Goal: Task Accomplishment & Management: Manage account settings

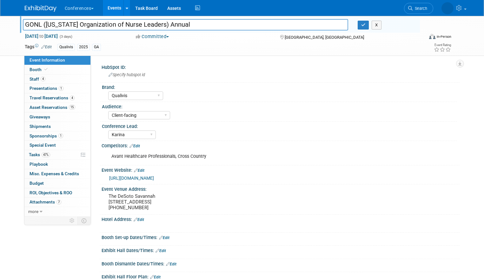
select select "Qualivis"
select select "Client-facing"
select select "Karina"
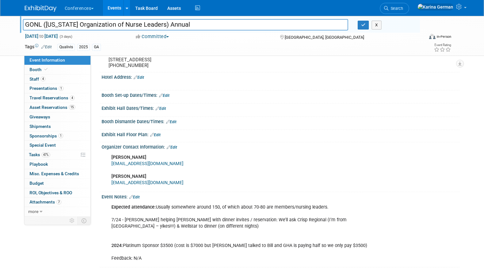
scroll to position [148, 0]
click at [378, 132] on div "Exhibit Hall Floor Plan: Edit" at bounding box center [281, 134] width 358 height 8
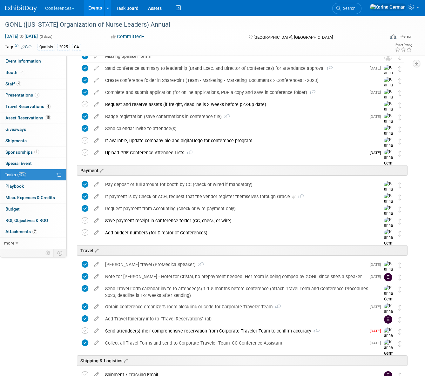
scroll to position [77, 0]
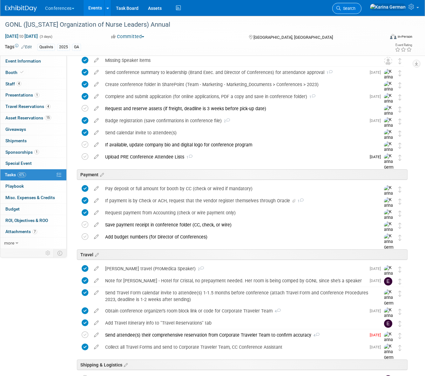
click at [355, 10] on span "Search" at bounding box center [348, 8] width 15 height 5
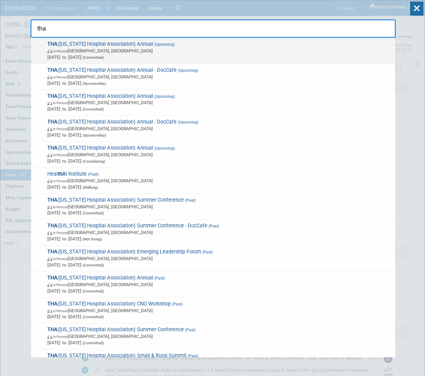
type input "tha"
click at [101, 52] on span "In-Person Nashville, TN" at bounding box center [219, 51] width 344 height 6
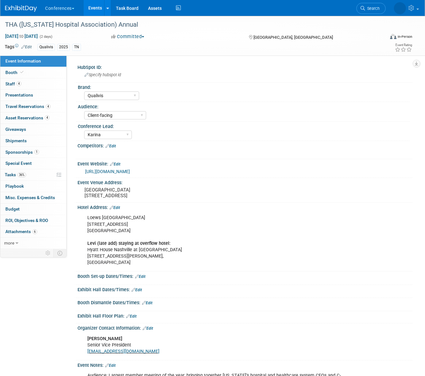
select select "Qualivis"
select select "Client-facing"
select select "Karina"
click at [38, 78] on link "4 Staff 4" at bounding box center [33, 83] width 66 height 11
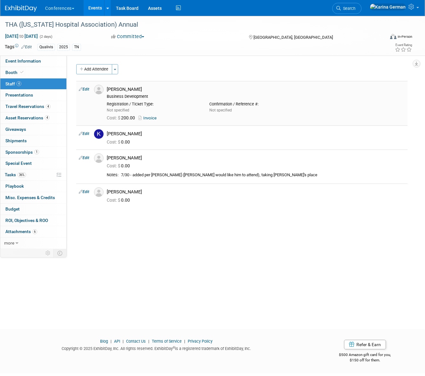
click at [87, 90] on link "Edit" at bounding box center [84, 89] width 10 height 4
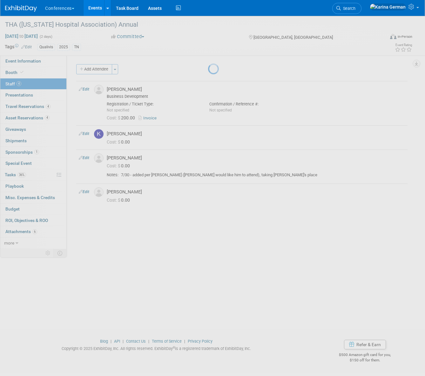
select select "12cd9331-2c55-47d0-b68d-851f326b8677"
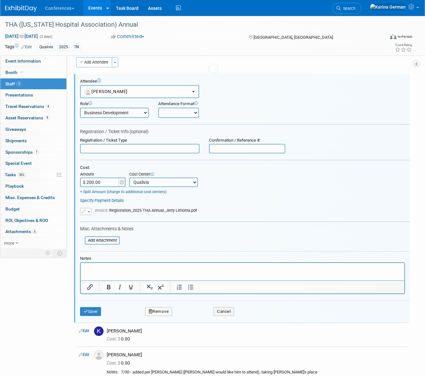
scroll to position [9, 0]
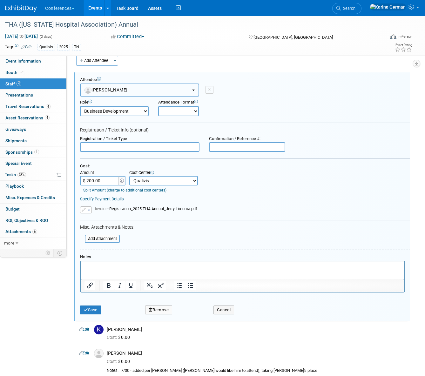
click at [118, 87] on span "[PERSON_NAME]" at bounding box center [105, 89] width 43 height 5
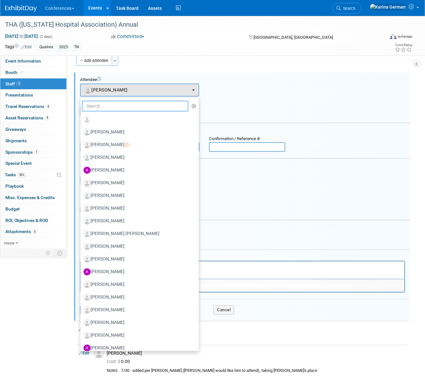
click at [116, 105] on input "text" at bounding box center [135, 106] width 106 height 11
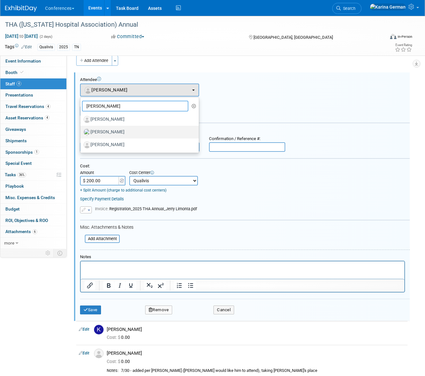
type input "bob"
click at [120, 132] on label "[PERSON_NAME]" at bounding box center [137, 132] width 109 height 10
click at [81, 132] on input "Bob Wolf" at bounding box center [79, 131] width 4 height 4
select select "7eb16d91-c17d-423a-83bf-b02cb0e63672"
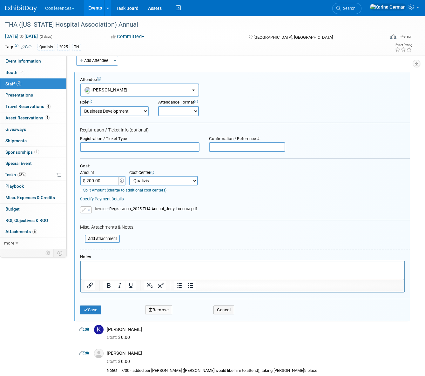
click at [110, 267] on p "Rich Text Area. Press ALT-0 for help." at bounding box center [242, 267] width 316 height 6
click at [93, 307] on button "Save" at bounding box center [90, 309] width 21 height 9
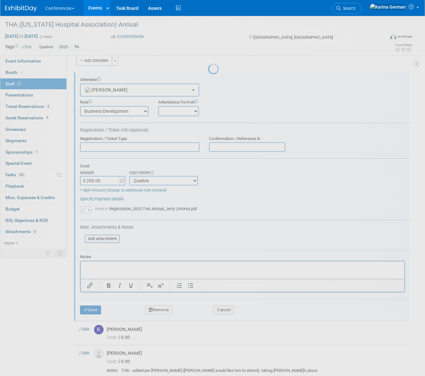
scroll to position [0, 0]
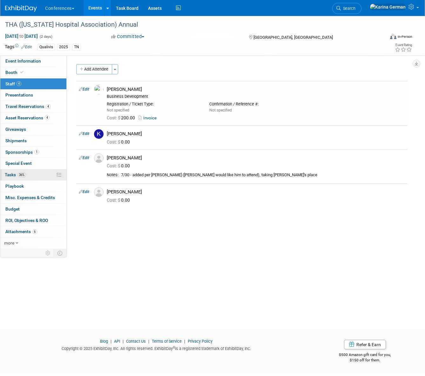
click at [26, 174] on span "36%" at bounding box center [21, 174] width 9 height 5
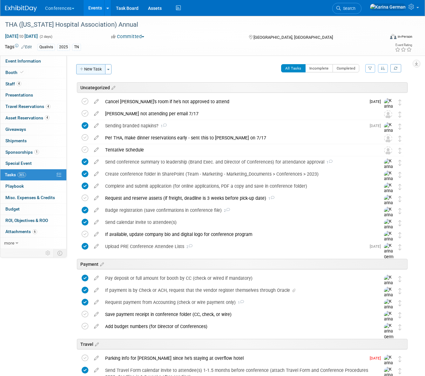
click at [89, 70] on button "New Task" at bounding box center [90, 69] width 29 height 10
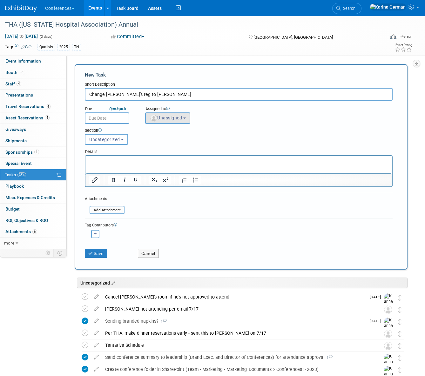
type input "Change Jerry's reg to Bob Wolf"
click at [164, 112] on button "Unassigned" at bounding box center [167, 117] width 45 height 11
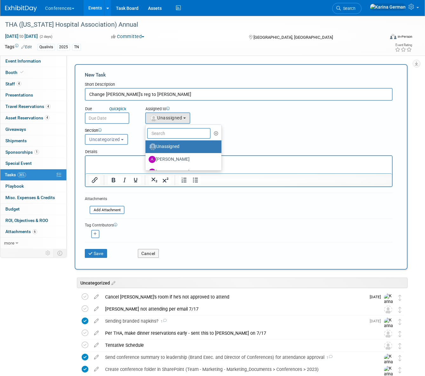
click at [169, 133] on input "text" at bounding box center [178, 133] width 63 height 11
type input "karina"
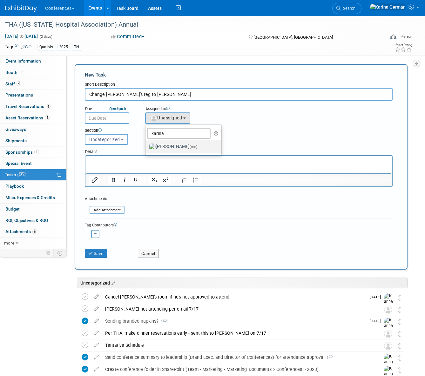
click at [170, 142] on label "Karina German (me)" at bounding box center [182, 147] width 66 height 10
click at [146, 144] on input "Karina German (me)" at bounding box center [144, 146] width 4 height 4
select select "eb9a80ed-01df-455e-b7c9-ebccef2a47a7"
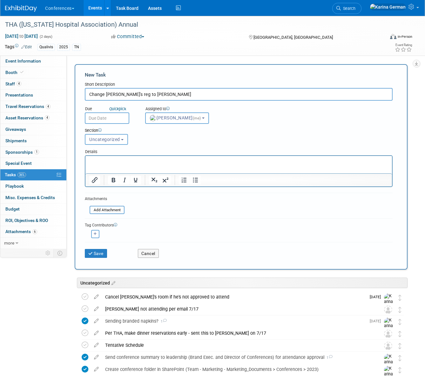
click at [109, 120] on input "text" at bounding box center [107, 117] width 44 height 11
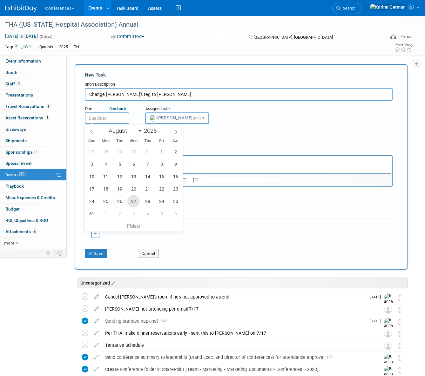
click at [134, 204] on span "27" at bounding box center [133, 201] width 12 height 12
type input "Aug 27, 2025"
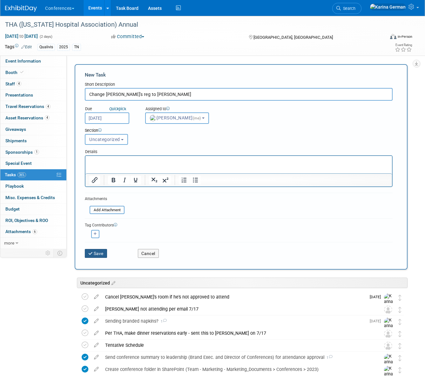
click at [104, 255] on button "Save" at bounding box center [96, 253] width 22 height 9
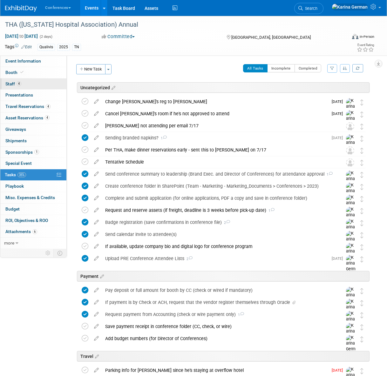
click at [29, 83] on link "4 Staff 4" at bounding box center [33, 83] width 66 height 11
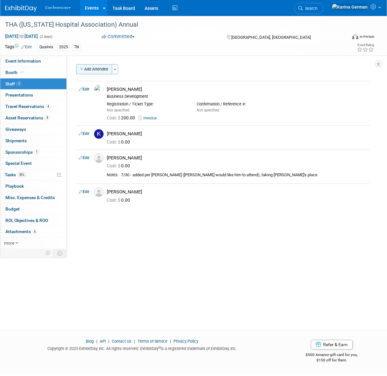
click at [97, 70] on button "Add Attendee" at bounding box center [94, 69] width 36 height 10
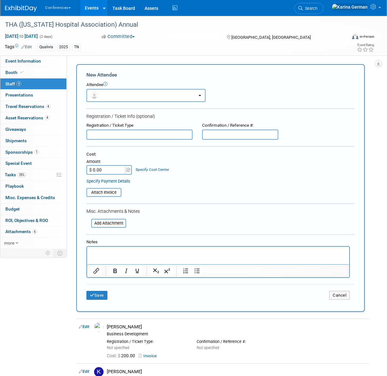
click at [124, 256] on html at bounding box center [218, 251] width 262 height 9
click at [124, 99] on button "button" at bounding box center [145, 95] width 119 height 13
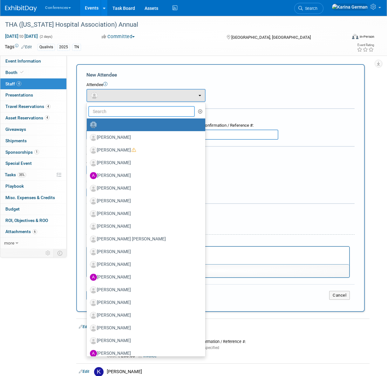
click at [110, 114] on input "text" at bounding box center [141, 111] width 106 height 11
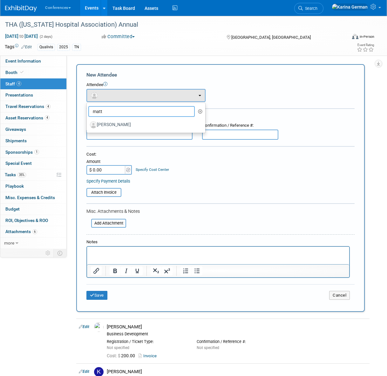
type input "matt"
click at [129, 264] on div at bounding box center [218, 270] width 262 height 13
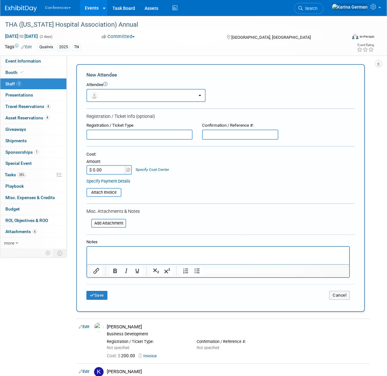
click at [136, 256] on html at bounding box center [218, 251] width 262 height 9
click at [104, 296] on button "Save" at bounding box center [96, 295] width 21 height 9
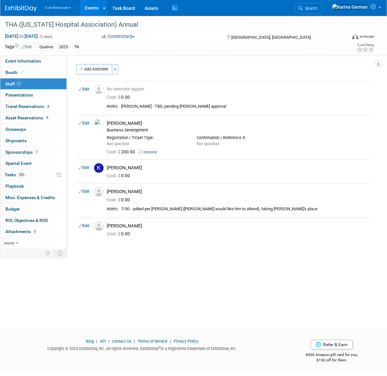
click at [95, 6] on link "Events" at bounding box center [91, 8] width 23 height 16
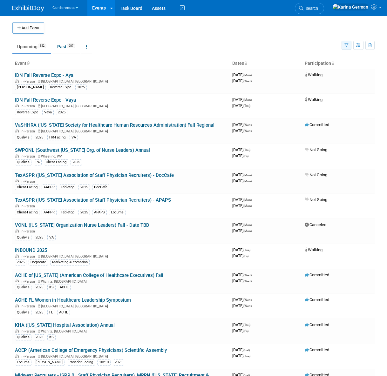
click at [347, 44] on icon "button" at bounding box center [346, 45] width 4 height 4
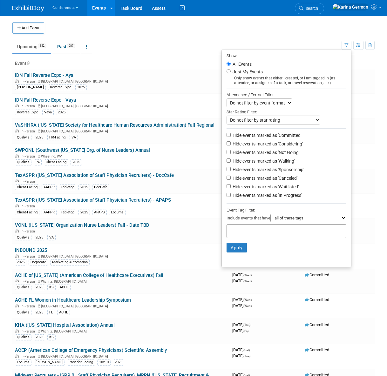
click at [304, 34] on td "Upcoming 152 Past 987 All Events 1139 Past and Upcoming Grouped Annually Events…" at bounding box center [176, 44] width 329 height 21
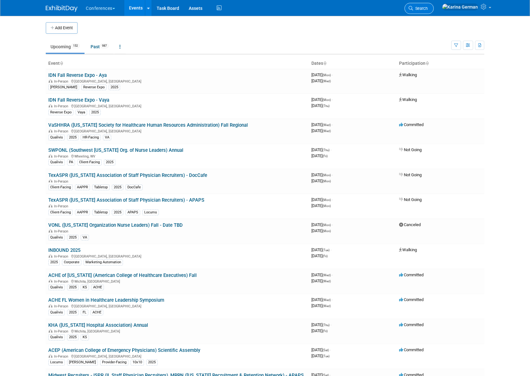
click at [386, 5] on link "Search" at bounding box center [418, 8] width 29 height 11
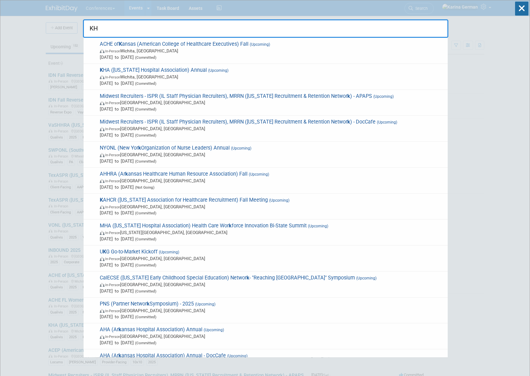
type input "KHA"
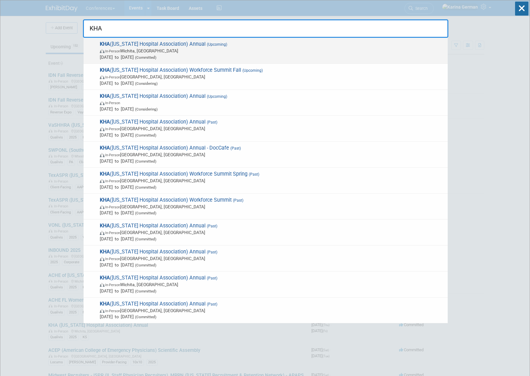
drag, startPoint x: 163, startPoint y: 55, endPoint x: 163, endPoint y: 75, distance: 20.3
click at [163, 55] on span "Sep 4, 2025 to Sep 5, 2025 (Committed)" at bounding box center [272, 57] width 344 height 6
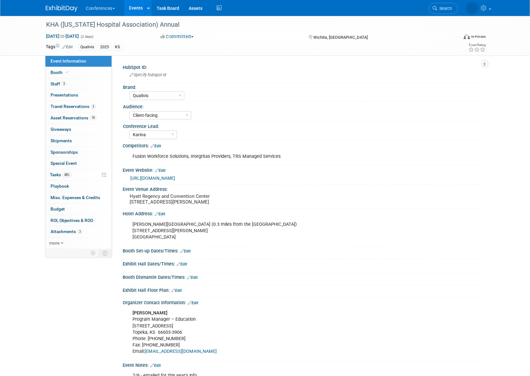
select select "Qualivis"
select select "Client-facing"
select select "Karina"
click at [70, 172] on span "48%" at bounding box center [67, 174] width 9 height 5
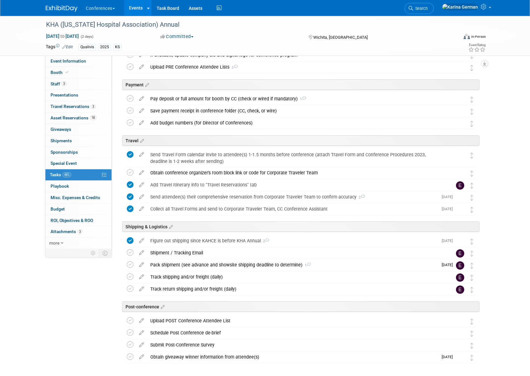
scroll to position [170, 0]
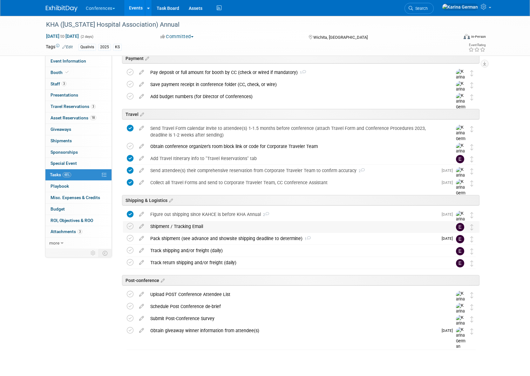
click at [155, 226] on div "Shipment / Tracking Email" at bounding box center [295, 226] width 296 height 11
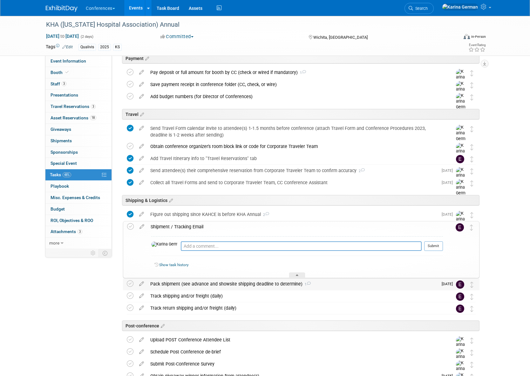
click at [169, 284] on div "Pack shipment (see advance and showsite shipping deadline to determine) 1" at bounding box center [292, 283] width 291 height 11
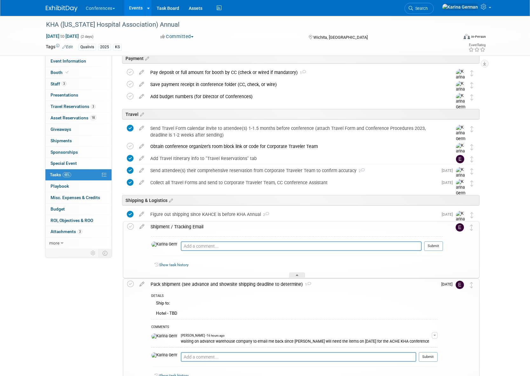
click at [179, 221] on div "Shipment / Tracking Email" at bounding box center [294, 226] width 295 height 11
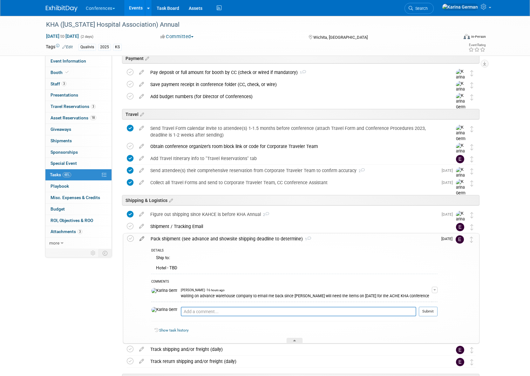
click at [140, 236] on icon at bounding box center [141, 237] width 11 height 8
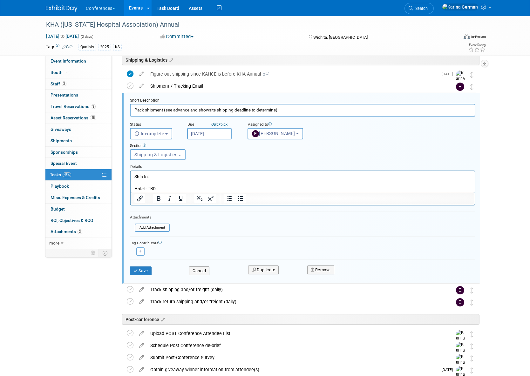
scroll to position [341, 0]
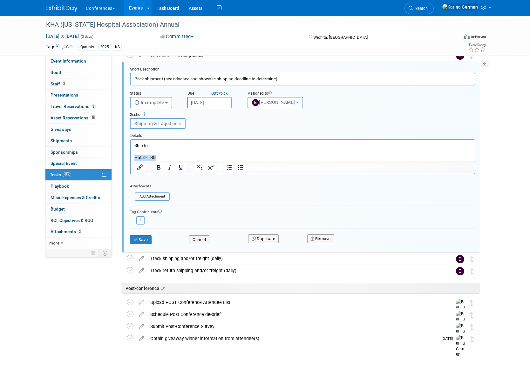
drag, startPoint x: 163, startPoint y: 157, endPoint x: 124, endPoint y: 156, distance: 38.7
click at [130, 156] on html "Ship to: Hotel - TBD" at bounding box center [302, 150] width 344 height 21
click at [150, 156] on p "KHA KS ANNUAL C/O" at bounding box center [302, 157] width 337 height 6
click at [174, 155] on p "KHA ANNUAL C/O" at bounding box center [302, 157] width 337 height 6
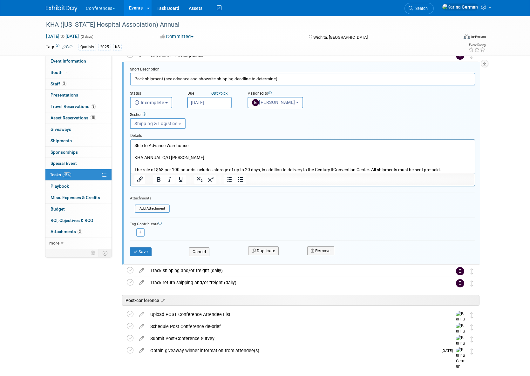
click at [220, 156] on p "KHA ANNUAL C/O HENRY HELGERSON" at bounding box center [302, 157] width 337 height 6
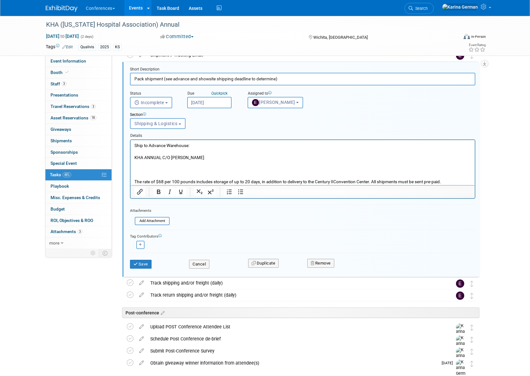
drag, startPoint x: 142, startPoint y: 178, endPoint x: 157, endPoint y: 178, distance: 14.9
click at [142, 178] on p "Rich Text Area. Press ALT-0 for help." at bounding box center [302, 175] width 337 height 6
click at [450, 183] on p "The rate of $68 per 100 pounds includes storage of up to 20 days, in addition t…" at bounding box center [302, 181] width 337 height 6
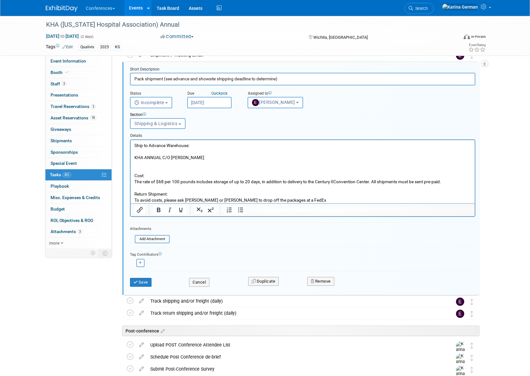
click at [152, 200] on p "To avoid costs, please ask Jan or Jen to drop off the packages at a FedEx" at bounding box center [302, 200] width 337 height 6
click at [162, 200] on p "To avoid costs, please ask Jan or Jen to drop off the packages at a FedEx" at bounding box center [302, 200] width 337 height 6
click at [336, 202] on p "To avoid costs through the expo company, please ask Jan or Jen to drop off the …" at bounding box center [302, 200] width 337 height 6
click at [214, 158] on p "KHA ANNUAL C/O HENRY HELGERSON" at bounding box center [302, 157] width 337 height 6
click at [164, 163] on p "Rich Text Area. Press ALT-0 for help." at bounding box center [302, 163] width 337 height 6
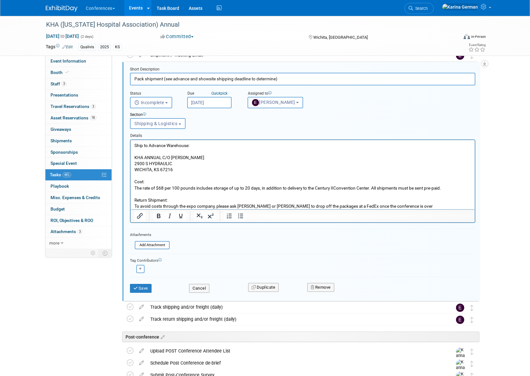
click at [216, 185] on p "The rate of $68 per 100 pounds includes storage of up to 20 days, in addition t…" at bounding box center [302, 188] width 337 height 6
click at [153, 151] on p "Rich Text Area. Press ALT-0 for help." at bounding box center [302, 151] width 337 height 6
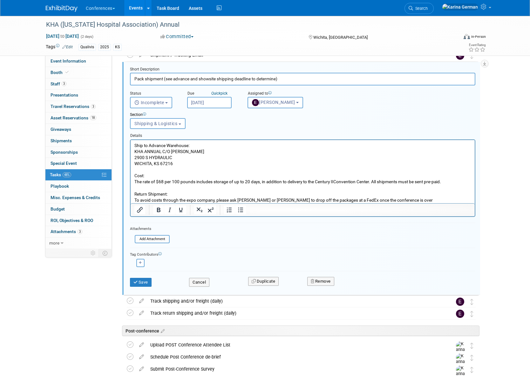
click at [179, 146] on p "Ship to Advance Warehouse:" at bounding box center [302, 145] width 337 height 6
click at [159, 213] on icon "Bold" at bounding box center [159, 210] width 8 height 8
drag, startPoint x: 144, startPoint y: 176, endPoint x: 134, endPoint y: 176, distance: 10.5
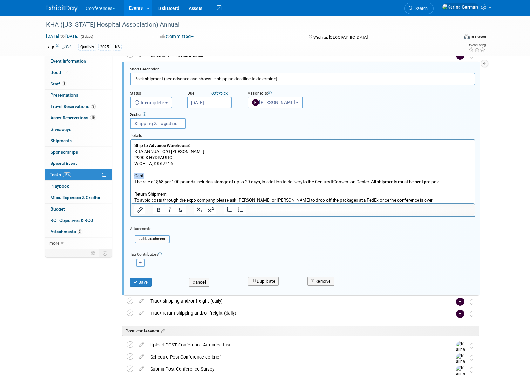
click at [134, 176] on body "Ship to Advance Warehouse: KHA ANNUAL C/O HENRY HELGERSON 2900 S HYDRAULIC WICH…" at bounding box center [302, 172] width 337 height 61
click at [158, 210] on icon "Bold" at bounding box center [159, 210] width 8 height 8
click at [157, 194] on p "Return Shipment:" at bounding box center [302, 194] width 337 height 6
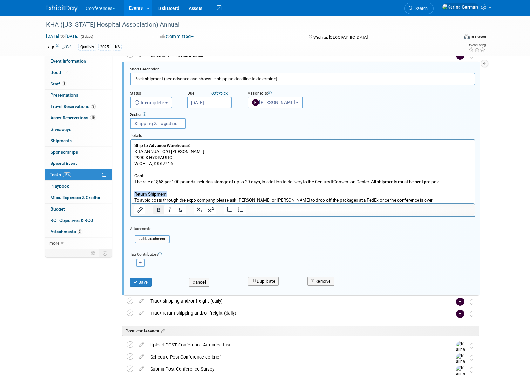
click at [156, 209] on icon "Bold" at bounding box center [159, 210] width 8 height 8
click at [188, 163] on p "WICHITA, KS 67216" at bounding box center [302, 163] width 337 height 6
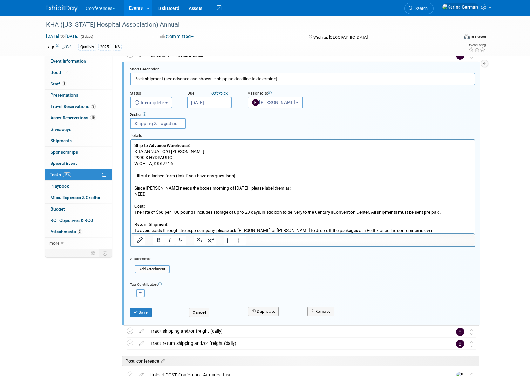
click at [237, 175] on p "Fill out attached form (lmk if you have any questions)" at bounding box center [302, 175] width 337 height 6
click at [165, 192] on p "NEED" at bounding box center [302, 194] width 337 height 6
click at [290, 196] on p "NEED BOXES MORNING OF SEPT 3 FOR KHA ACHE" at bounding box center [302, 194] width 337 height 6
click at [228, 197] on p "Rich Text Area. Press ALT-0 for help." at bounding box center [302, 200] width 337 height 6
click at [238, 194] on p "NEED BOXES MORNING OF SEPT 3 FOR KHA ACHE" at bounding box center [302, 194] width 337 height 6
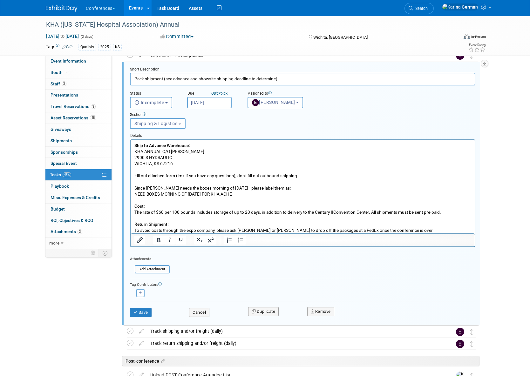
click at [237, 191] on p "NEED BOXES MORNING OF SEPT 3 FOR KHA ACHE" at bounding box center [302, 194] width 337 height 6
click at [236, 192] on p "NEED BOXES MORNING OF SEPT 3 FOR KHA ACHE" at bounding box center [302, 194] width 337 height 6
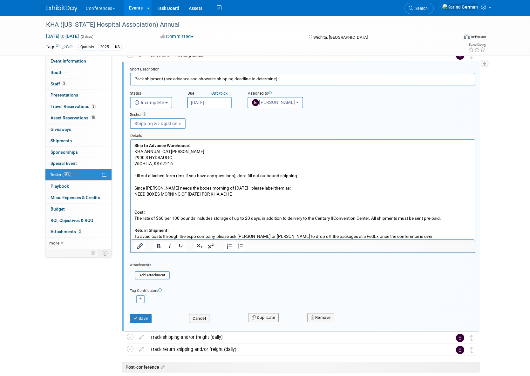
scroll to position [338, 0]
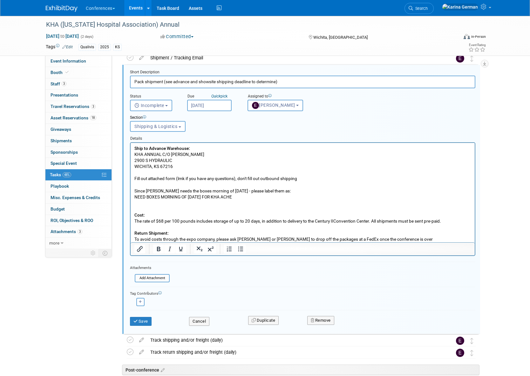
click at [237, 199] on p "NEED BOXES MORNING OF SEPT 3 FOR KHA ACHE" at bounding box center [302, 197] width 337 height 6
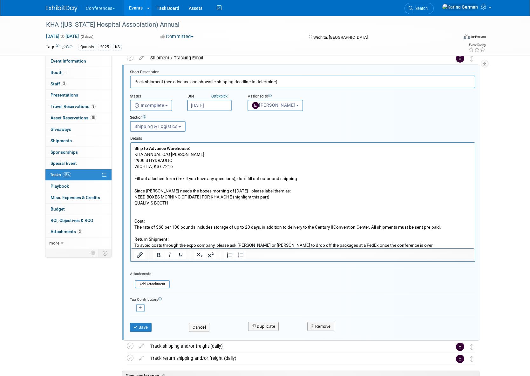
click at [189, 204] on p "QUALIVIS BOOTH" at bounding box center [302, 203] width 337 height 6
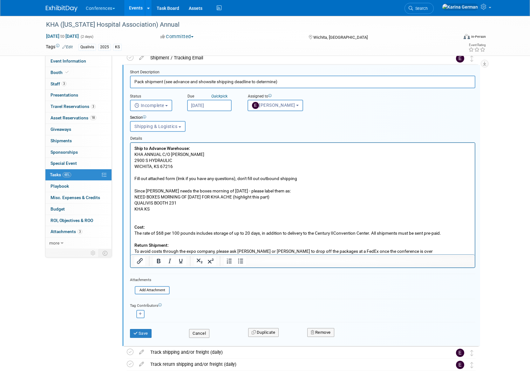
click at [245, 190] on p "Since Jen needs the boxes morning of Sept 3 - please label them as:" at bounding box center [302, 191] width 337 height 6
click at [158, 261] on icon "Bold" at bounding box center [158, 261] width 3 height 4
drag, startPoint x: 213, startPoint y: 217, endPoint x: 187, endPoint y: 205, distance: 28.3
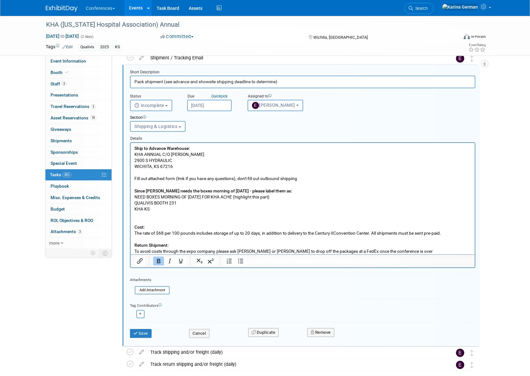
click at [213, 217] on p "Rich Text Area. Press ALT-0 for help." at bounding box center [302, 215] width 337 height 6
click at [187, 204] on p "QUALIVIS BOOTH 231" at bounding box center [302, 203] width 337 height 6
drag, startPoint x: 188, startPoint y: 196, endPoint x: 216, endPoint y: 200, distance: 28.7
click at [188, 196] on p "NEED BOXES MORNING OF SEPT 3 FOR KHA ACHE (highlight this part)" at bounding box center [302, 197] width 337 height 6
click at [216, 200] on p "QUALIVIS BOOTH 231" at bounding box center [302, 203] width 337 height 6
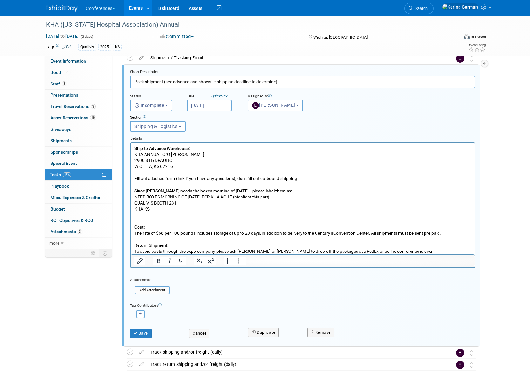
drag, startPoint x: 202, startPoint y: 202, endPoint x: 190, endPoint y: 210, distance: 14.0
click at [202, 202] on p "QUALIVIS BOOTH 231" at bounding box center [302, 203] width 337 height 6
click at [190, 210] on p "KHA KS" at bounding box center [302, 209] width 337 height 6
click at [233, 198] on p "NEED BOXES MORNING OF SEPT 3 FOR KHA ACHE (highlight this part)" at bounding box center [302, 197] width 337 height 6
click at [158, 206] on p "KHA KS" at bounding box center [302, 209] width 337 height 6
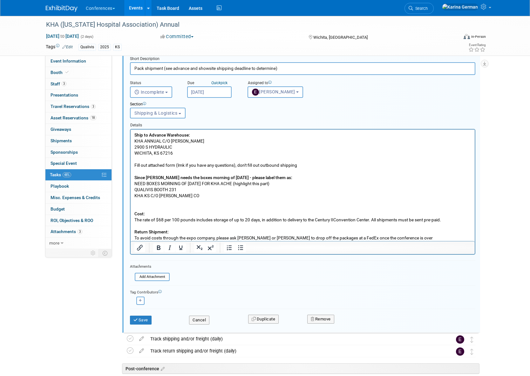
scroll to position [347, 0]
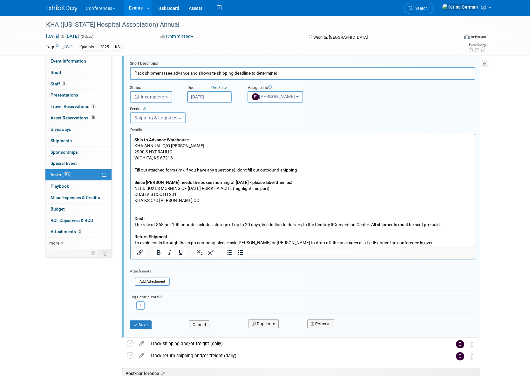
click at [190, 158] on p "WICHITA, KS 67216" at bounding box center [302, 158] width 337 height 6
drag, startPoint x: 180, startPoint y: 192, endPoint x: 134, endPoint y: 195, distance: 45.8
click at [134, 195] on p "QUALIVIS BOOTH 231" at bounding box center [302, 194] width 337 height 6
copy p "QUALIVIS BOOTH 231"
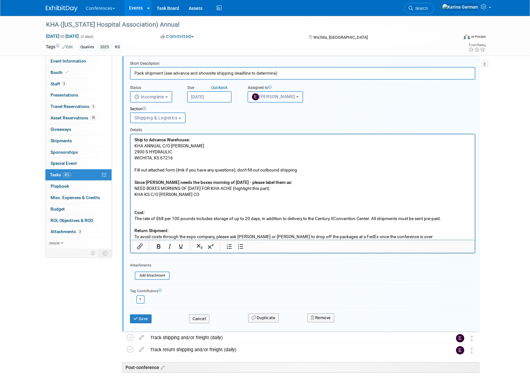
click at [214, 194] on p "KHA KS C/O HENRY HELGERSON CO" at bounding box center [302, 194] width 337 height 6
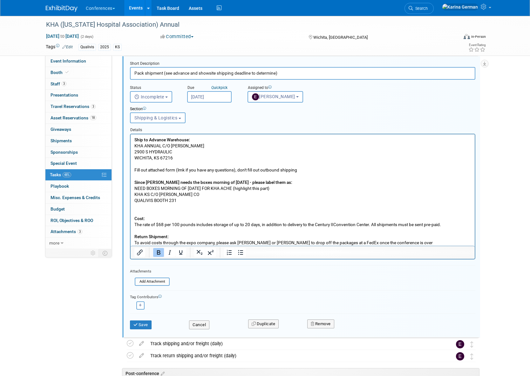
click at [207, 216] on p "Cost:" at bounding box center [302, 218] width 337 height 6
click at [170, 200] on p "QUALIVIS BOOTH 231" at bounding box center [302, 200] width 337 height 6
click at [168, 200] on p "QUALIVIS BOOTH 231" at bounding box center [302, 200] width 337 height 6
click at [145, 322] on button "Save" at bounding box center [141, 324] width 22 height 9
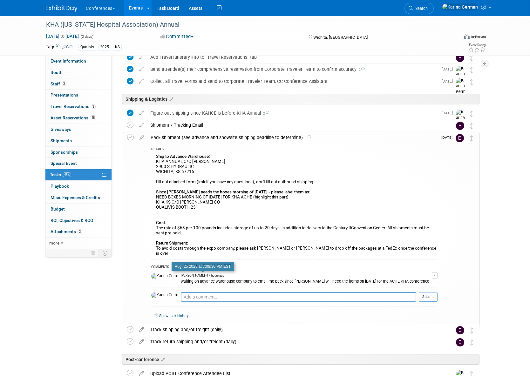
scroll to position [271, 0]
click at [143, 136] on icon at bounding box center [141, 135] width 11 height 8
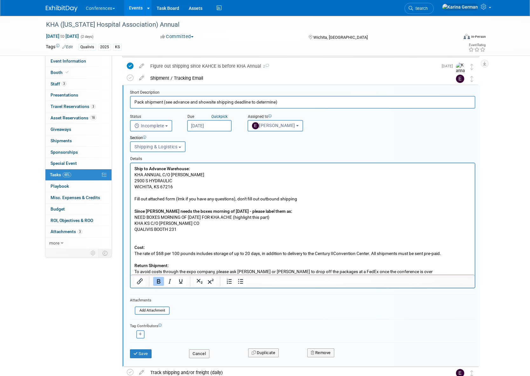
scroll to position [318, 0]
click at [152, 310] on input "file" at bounding box center [136, 309] width 65 height 7
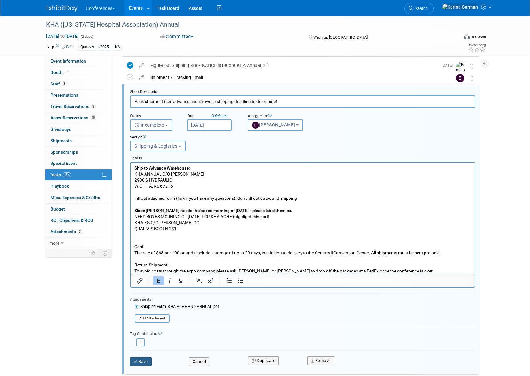
click at [145, 360] on button "Save" at bounding box center [141, 361] width 22 height 9
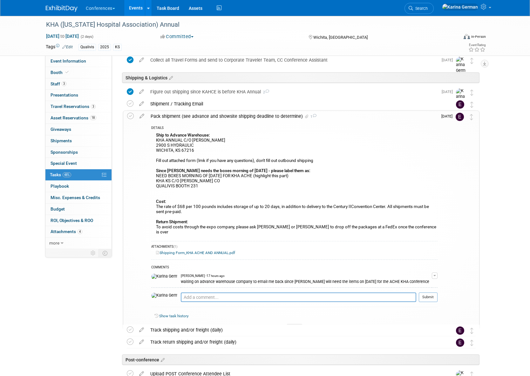
click at [230, 117] on div "Pack shipment (see advance and showsite shipping deadline to determine) 1" at bounding box center [292, 116] width 290 height 11
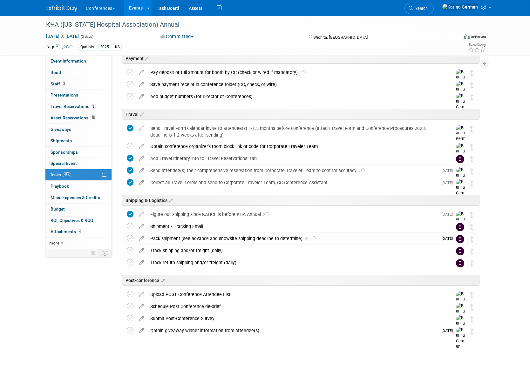
scroll to position [170, 0]
click at [137, 6] on link "Events" at bounding box center [135, 8] width 23 height 16
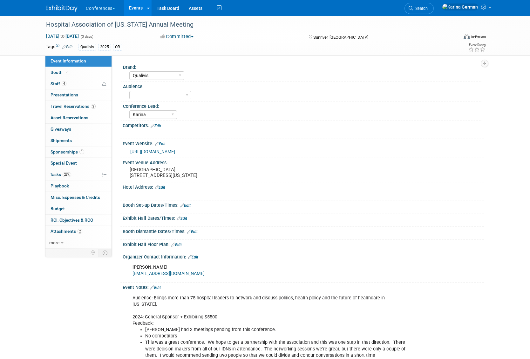
select select "Qualivis"
select select "Karina"
click at [427, 7] on span "Search" at bounding box center [420, 8] width 15 height 5
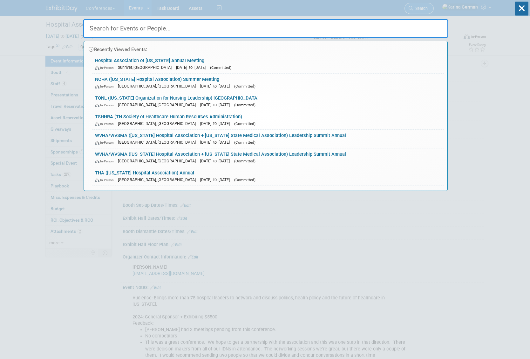
type input "L"
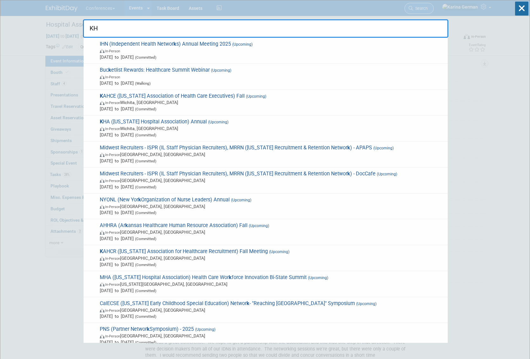
type input "KHA"
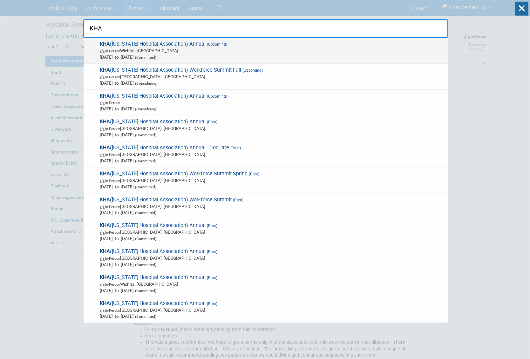
click at [282, 43] on span "KHA (Kansas Hospital Association) Annual (Upcoming) In-Person Wichita, KS Sep 4…" at bounding box center [271, 50] width 346 height 19
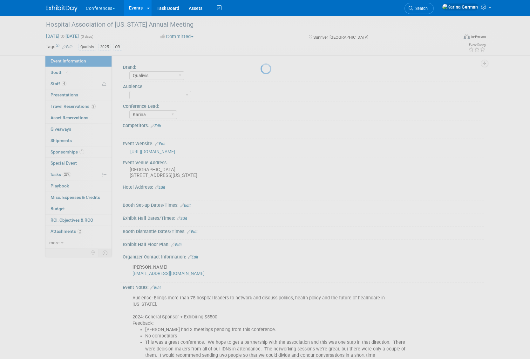
click at [260, 73] on div at bounding box center [264, 179] width 9 height 359
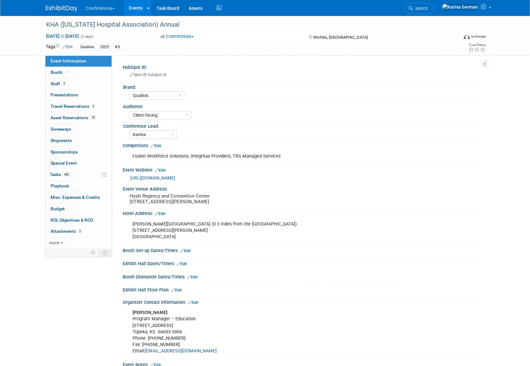
select select "Qualivis"
select select "Client-facing"
select select "Karina"
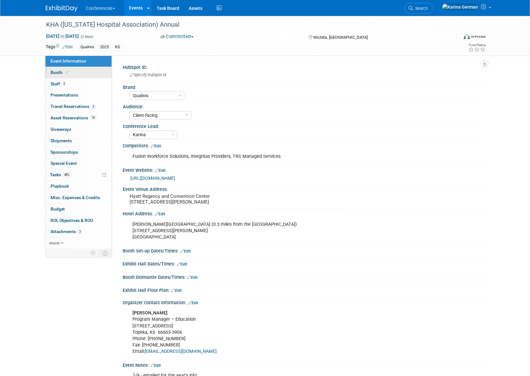
click at [71, 73] on link "Booth" at bounding box center [78, 72] width 66 height 11
select select "6' tabletop"
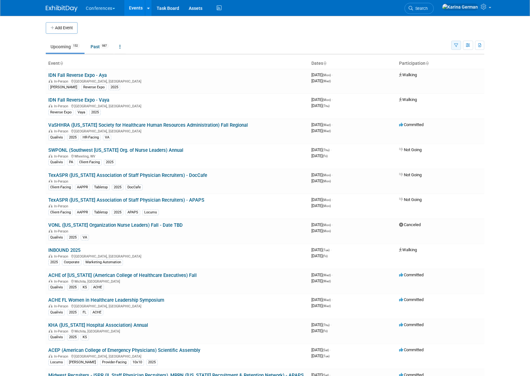
click at [455, 43] on icon "button" at bounding box center [456, 45] width 4 height 4
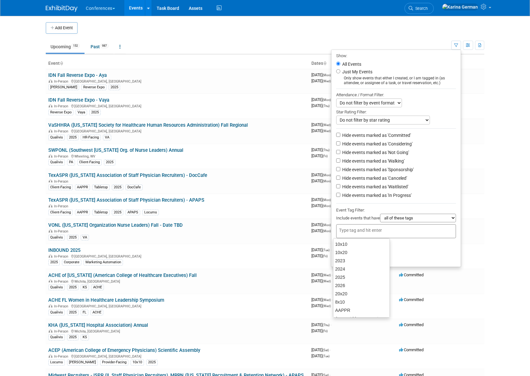
click at [350, 230] on input "text" at bounding box center [364, 230] width 51 height 6
type input "qual"
click at [349, 244] on div "Qualivis" at bounding box center [377, 244] width 88 height 8
type input "Qualivis"
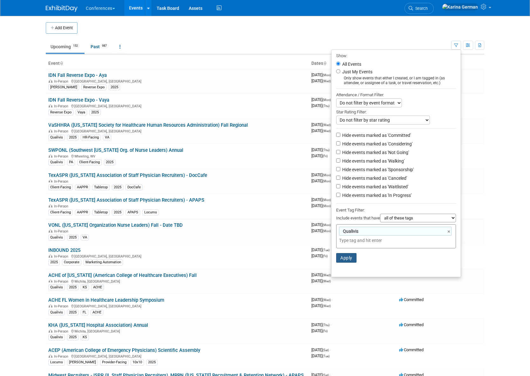
click at [345, 255] on button "Apply" at bounding box center [346, 258] width 20 height 10
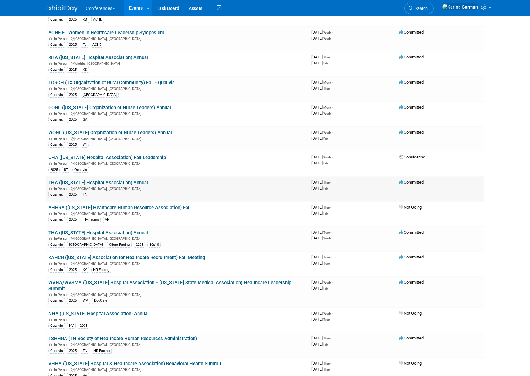
scroll to position [144, 0]
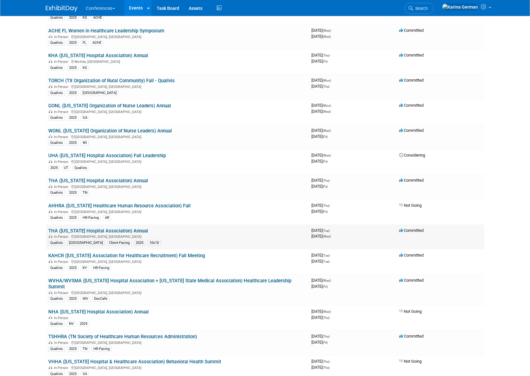
click at [123, 229] on link "THA ([US_STATE] Hospital Association) Annual" at bounding box center [98, 231] width 100 height 6
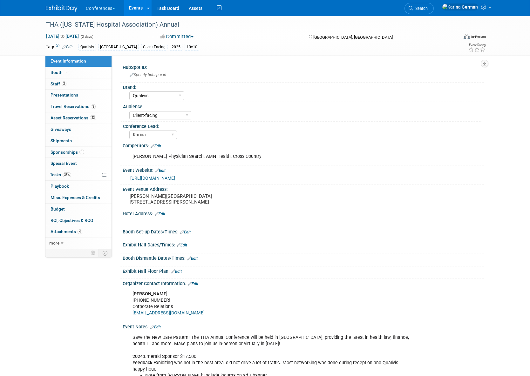
select select "Qualivis"
select select "Client-facing"
select select "Karina"
click at [71, 172] on span "Tasks 38%" at bounding box center [60, 174] width 21 height 5
